Goal: Task Accomplishment & Management: Complete application form

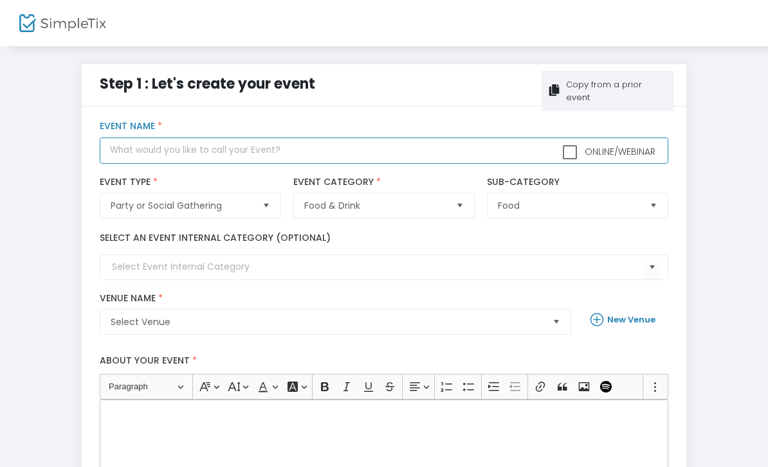
click at [296, 138] on input "text" at bounding box center [384, 151] width 568 height 26
type input "Fall Tea"
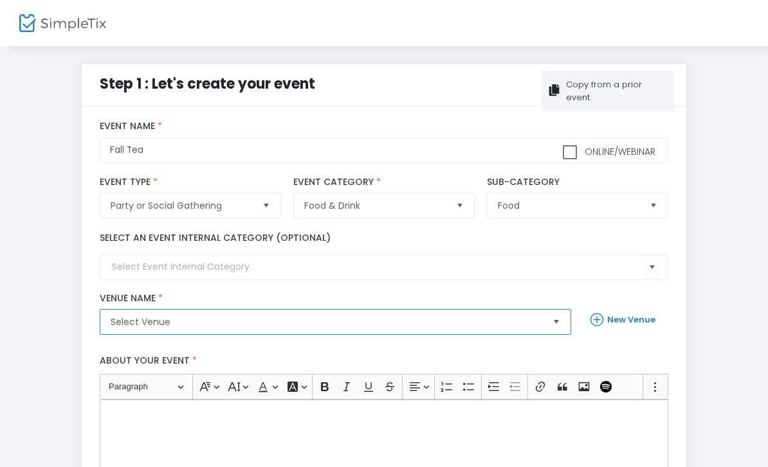
click at [178, 334] on span "Select Venue" at bounding box center [326, 322] width 442 height 24
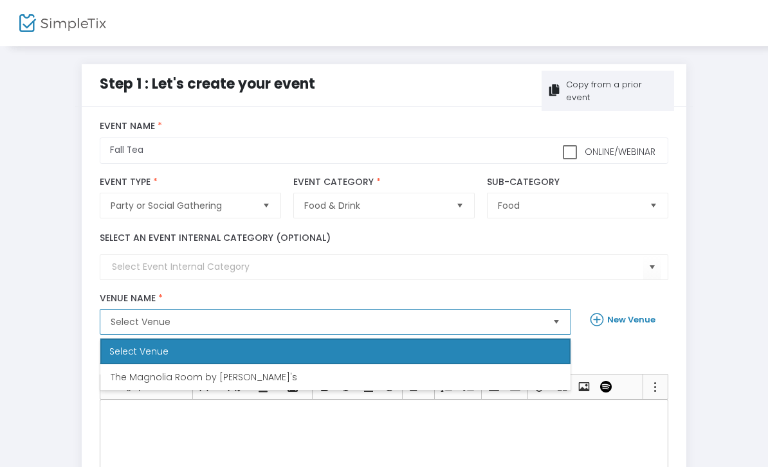
click at [167, 374] on span "The Magnolia Room by [PERSON_NAME]'s" at bounding box center [204, 377] width 186 height 13
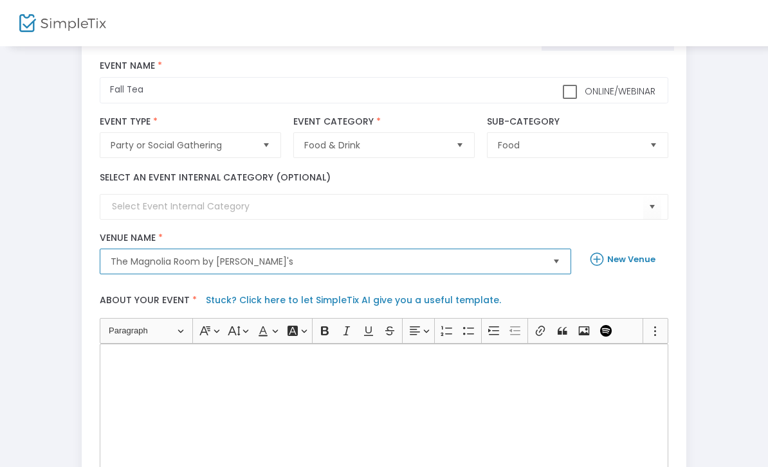
scroll to position [64, 0]
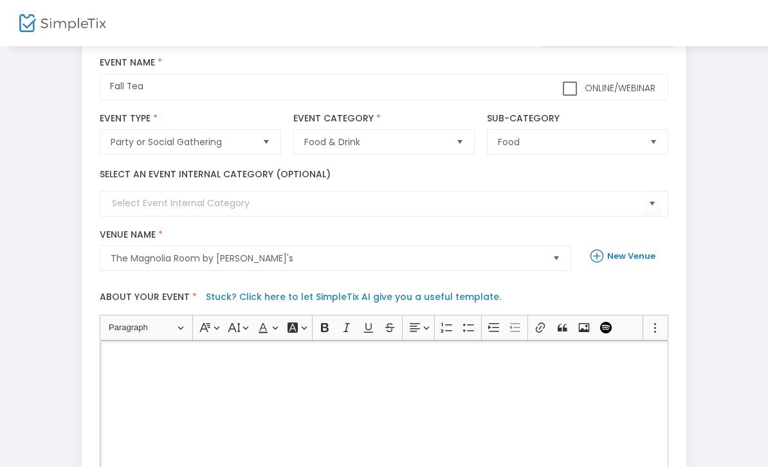
click at [167, 384] on div "Rich Text Editor, main" at bounding box center [384, 405] width 568 height 129
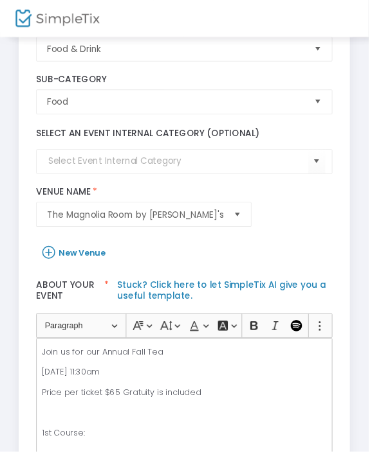
scroll to position [237, 0]
click at [115, 426] on div "Join us for our Annual Fall Tea [DATE] 11:30am Price per ticket $65 Gratuity is…" at bounding box center [189, 413] width 305 height 129
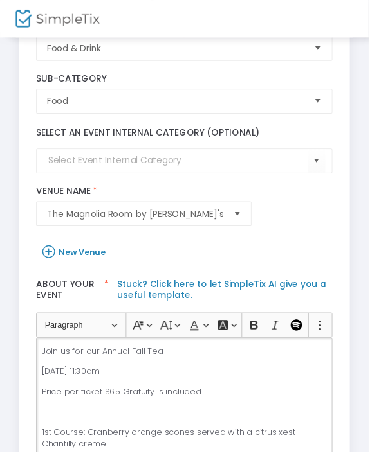
click at [296, 441] on p "1st Course: Cranberry orange scones served with a citrus xest Chantilly creme" at bounding box center [190, 453] width 294 height 25
click at [235, 441] on p "1st Course: Cranberry orange scones served with a citrus zest Chantilly creme" at bounding box center [190, 453] width 294 height 25
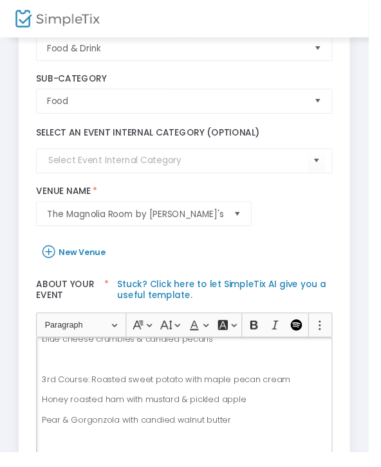
scroll to position [164, 0]
